Goal: Book appointment/travel/reservation

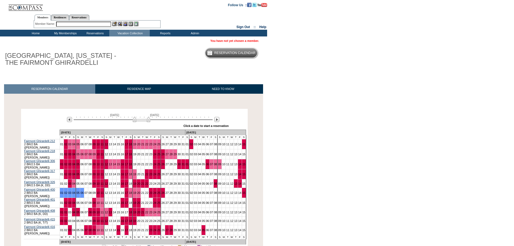
drag, startPoint x: 126, startPoint y: 120, endPoint x: 144, endPoint y: 124, distance: 18.7
click at [144, 124] on div "March 13, 2026 April 27, 2026 » Apply these dates to all the calendars on this …" at bounding box center [134, 119] width 224 height 19
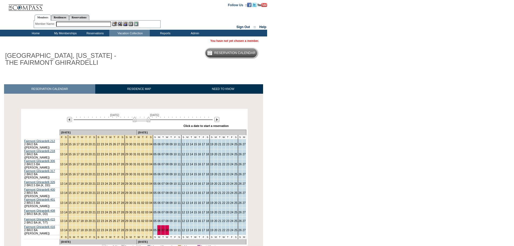
scroll to position [27, 0]
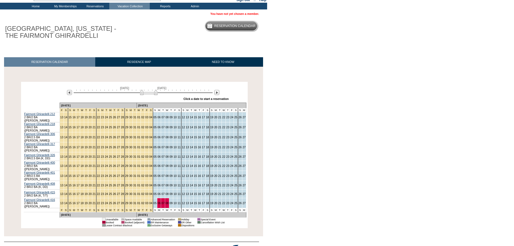
drag, startPoint x: 145, startPoint y: 93, endPoint x: 153, endPoint y: 95, distance: 7.5
click at [153, 95] on img at bounding box center [149, 92] width 18 height 5
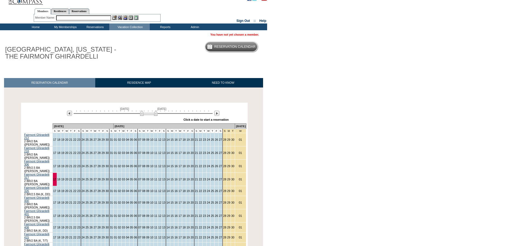
scroll to position [0, 0]
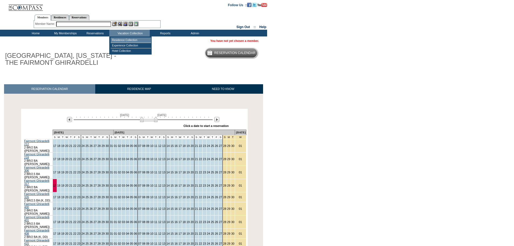
click at [131, 38] on td "Residence Collection" at bounding box center [131, 40] width 40 height 5
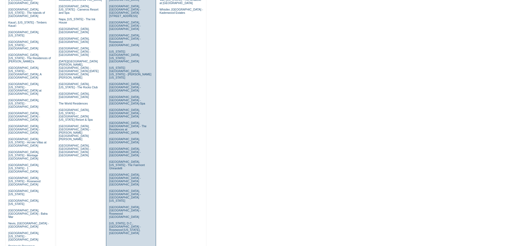
scroll to position [297, 0]
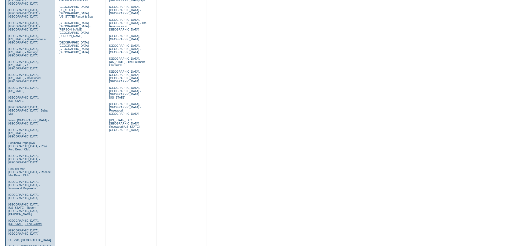
click at [19, 219] on link "[GEOGRAPHIC_DATA], [US_STATE] - The Cloister" at bounding box center [25, 222] width 34 height 6
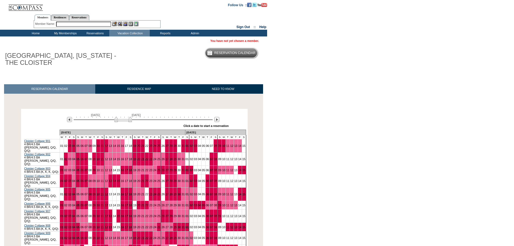
click at [124, 121] on img at bounding box center [123, 119] width 18 height 5
drag, startPoint x: 124, startPoint y: 121, endPoint x: 120, endPoint y: 121, distance: 3.5
click at [120, 121] on img at bounding box center [120, 119] width 18 height 5
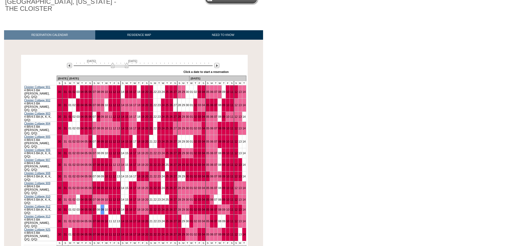
scroll to position [27, 0]
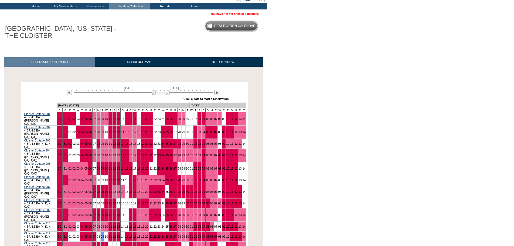
drag, startPoint x: 123, startPoint y: 92, endPoint x: 165, endPoint y: 95, distance: 41.6
click at [165, 95] on img at bounding box center [162, 92] width 18 height 5
